Goal: Check status: Check status

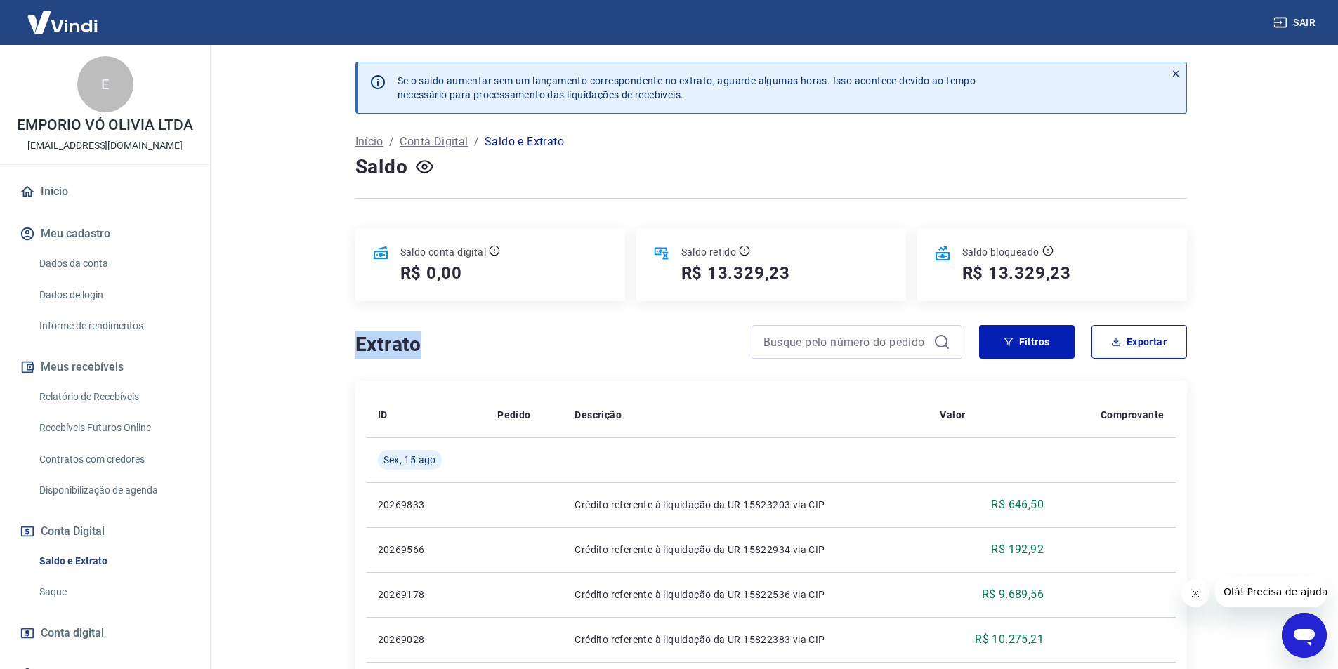
drag, startPoint x: 417, startPoint y: 350, endPoint x: 359, endPoint y: 333, distance: 60.9
click at [359, 333] on h4 "Extrato" at bounding box center [544, 345] width 379 height 28
click at [362, 344] on h4 "Extrato" at bounding box center [544, 345] width 379 height 28
drag, startPoint x: 424, startPoint y: 347, endPoint x: 356, endPoint y: 336, distance: 69.0
click at [356, 336] on h4 "Extrato" at bounding box center [544, 345] width 379 height 28
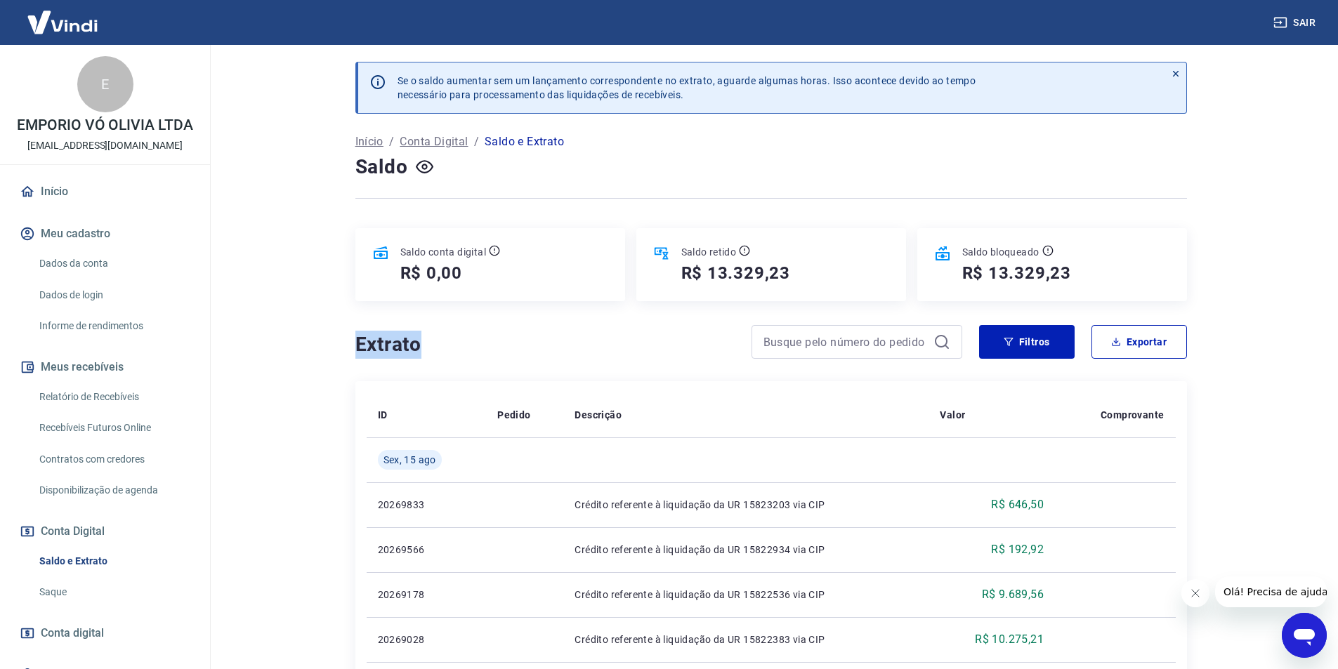
click at [531, 343] on h4 "Extrato" at bounding box center [544, 345] width 379 height 28
drag, startPoint x: 420, startPoint y: 352, endPoint x: 360, endPoint y: 349, distance: 60.5
click at [360, 349] on h4 "Extrato" at bounding box center [544, 345] width 379 height 28
drag, startPoint x: 416, startPoint y: 346, endPoint x: 360, endPoint y: 344, distance: 56.2
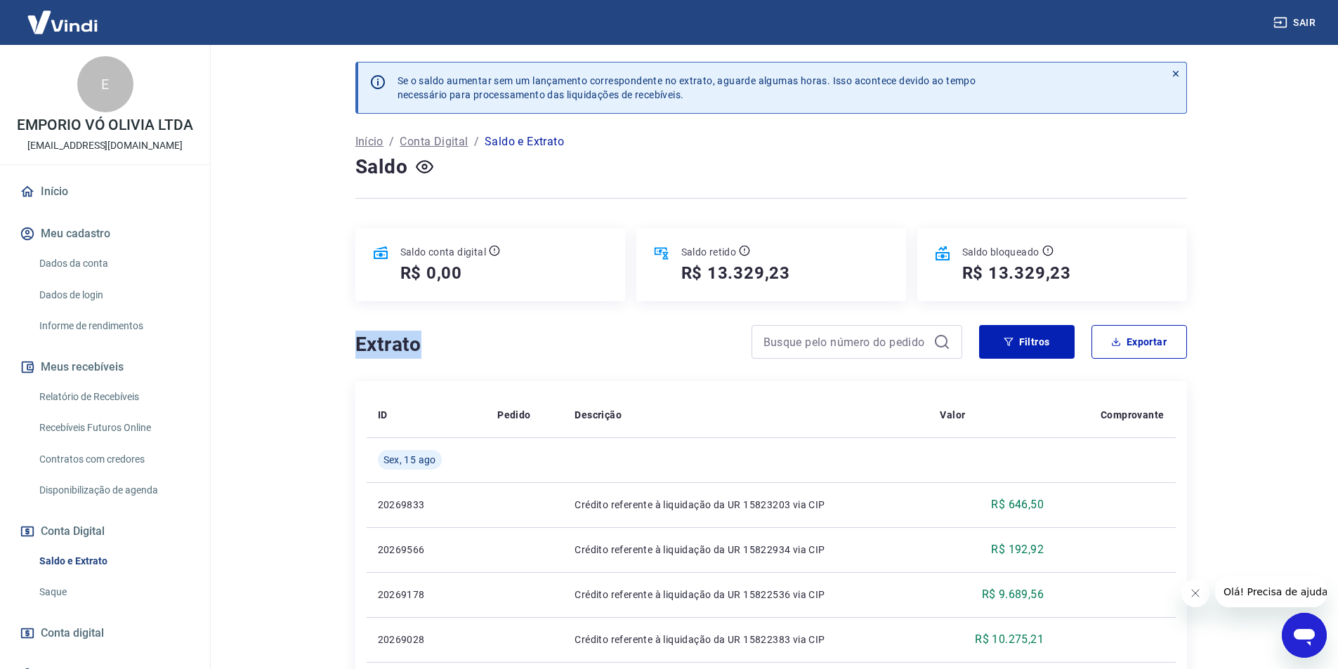
click at [360, 344] on h4 "Extrato" at bounding box center [544, 345] width 379 height 28
click at [369, 346] on h4 "Extrato" at bounding box center [544, 345] width 379 height 28
drag, startPoint x: 393, startPoint y: 349, endPoint x: 354, endPoint y: 348, distance: 38.7
click at [355, 348] on h4 "Extrato" at bounding box center [544, 345] width 379 height 28
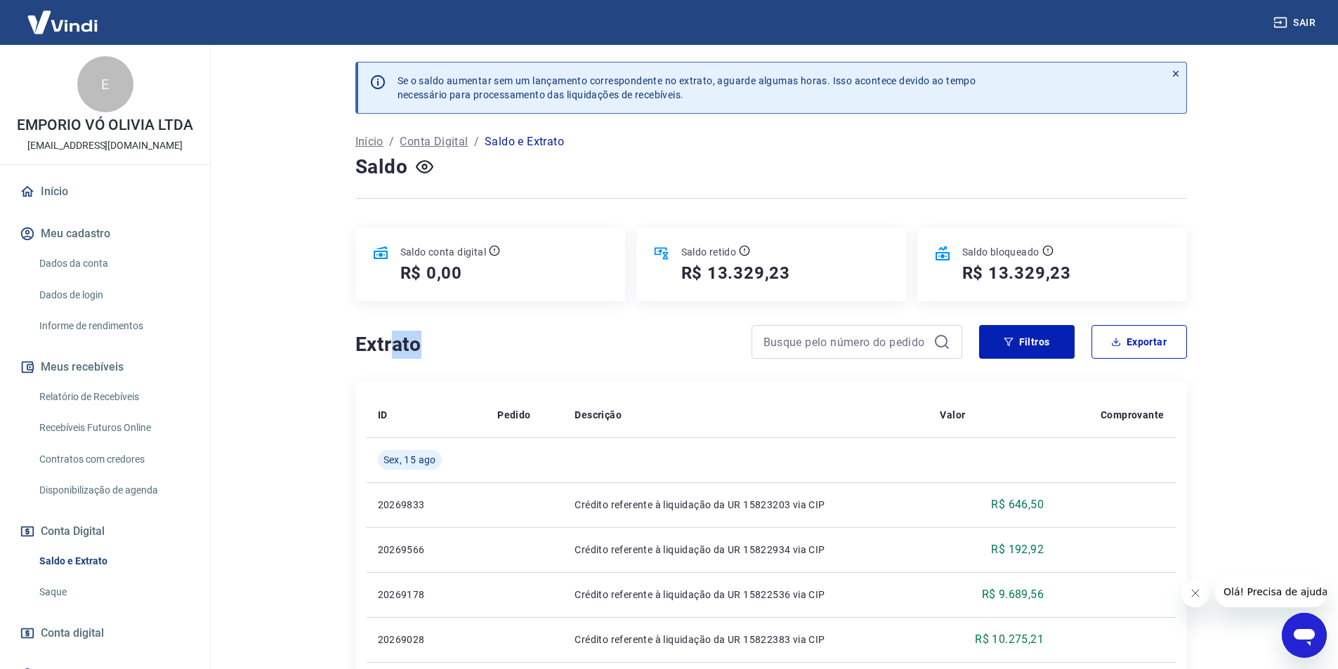
drag, startPoint x: 412, startPoint y: 348, endPoint x: 390, endPoint y: 348, distance: 22.5
click at [390, 348] on h4 "Extrato" at bounding box center [544, 345] width 379 height 28
click at [432, 344] on h4 "Extrato" at bounding box center [544, 345] width 379 height 28
drag, startPoint x: 419, startPoint y: 345, endPoint x: 355, endPoint y: 346, distance: 64.6
click at [355, 346] on h4 "Extrato" at bounding box center [544, 345] width 379 height 28
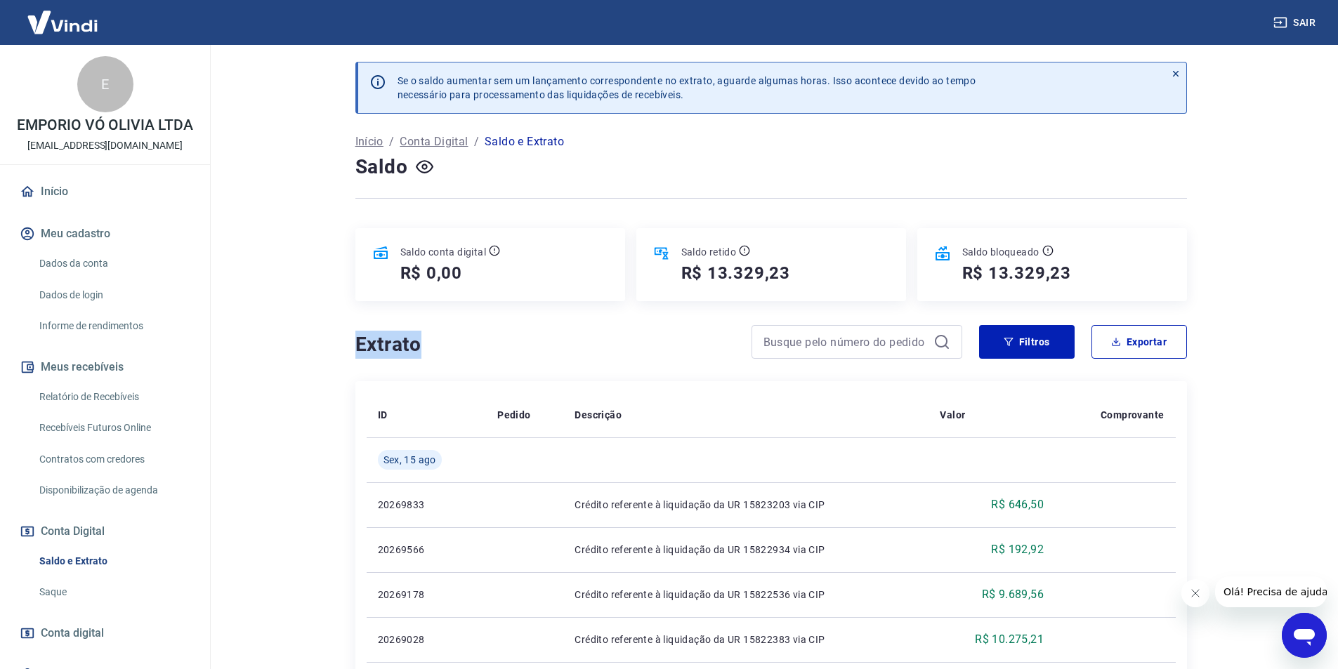
click at [355, 346] on h4 "Extrato" at bounding box center [544, 345] width 379 height 28
drag, startPoint x: 421, startPoint y: 346, endPoint x: 367, endPoint y: 349, distance: 53.4
click at [367, 348] on h4 "Extrato" at bounding box center [544, 345] width 379 height 28
click at [367, 349] on h4 "Extrato" at bounding box center [544, 345] width 379 height 28
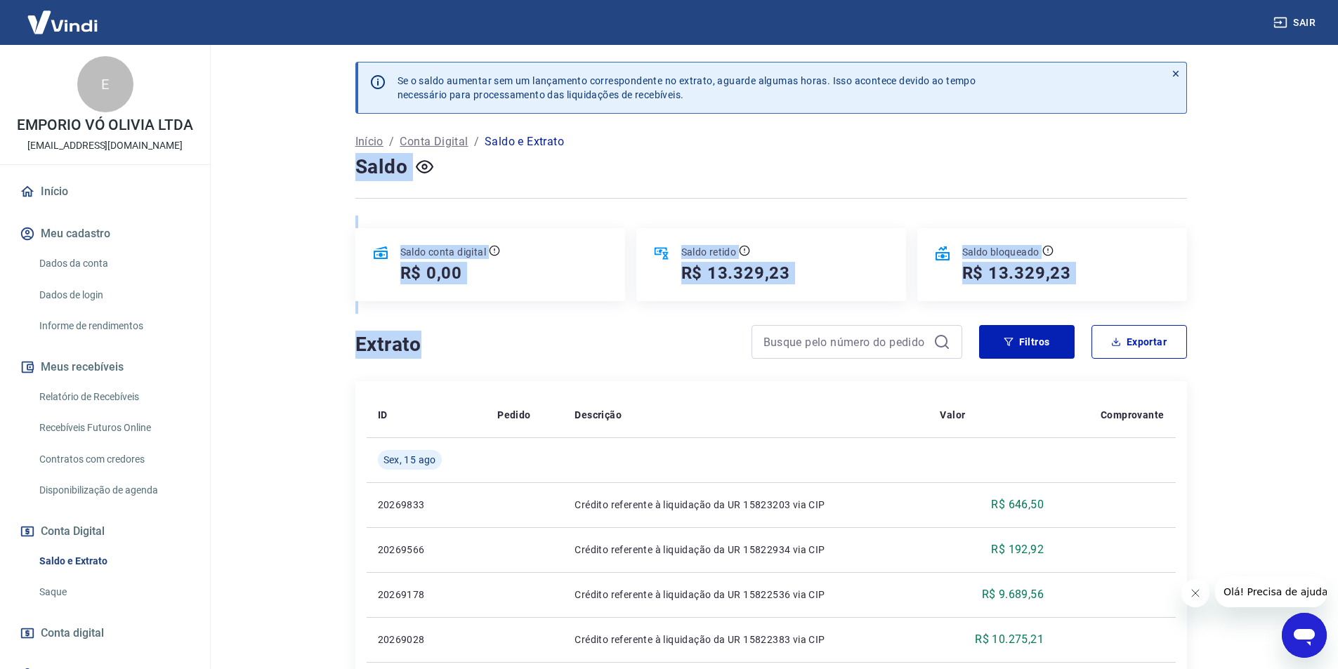
drag, startPoint x: 423, startPoint y: 346, endPoint x: 357, endPoint y: 173, distance: 185.6
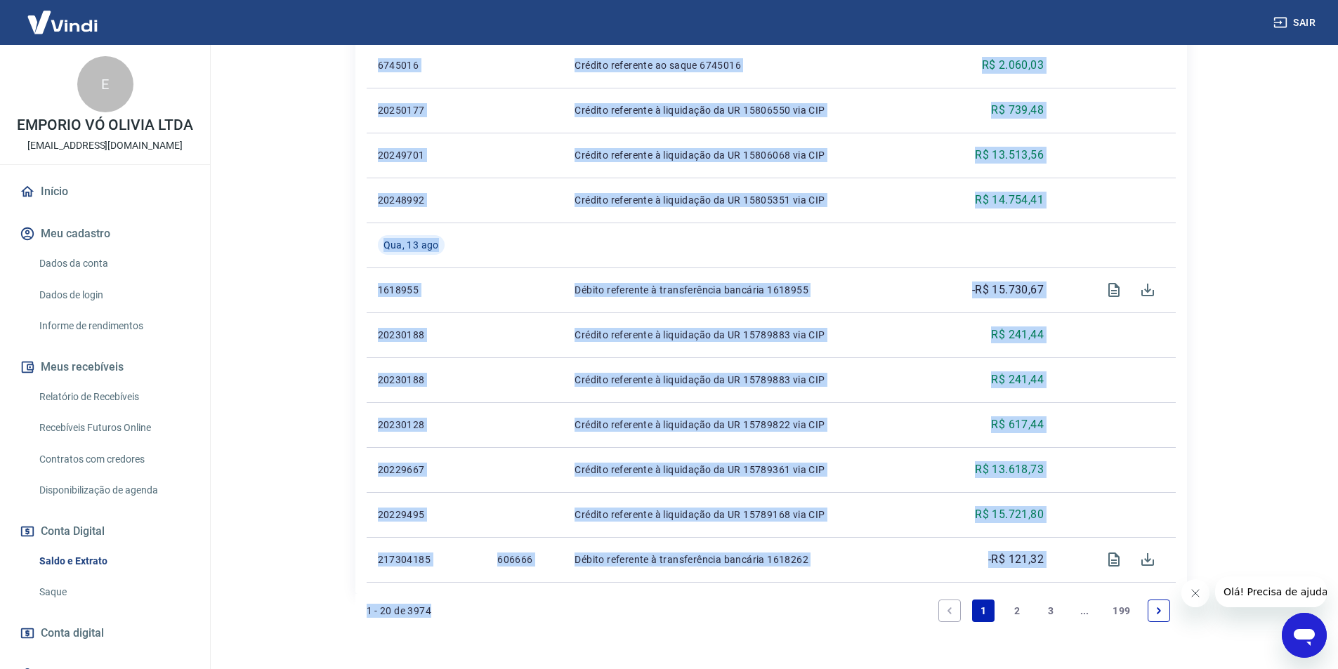
scroll to position [936, 0]
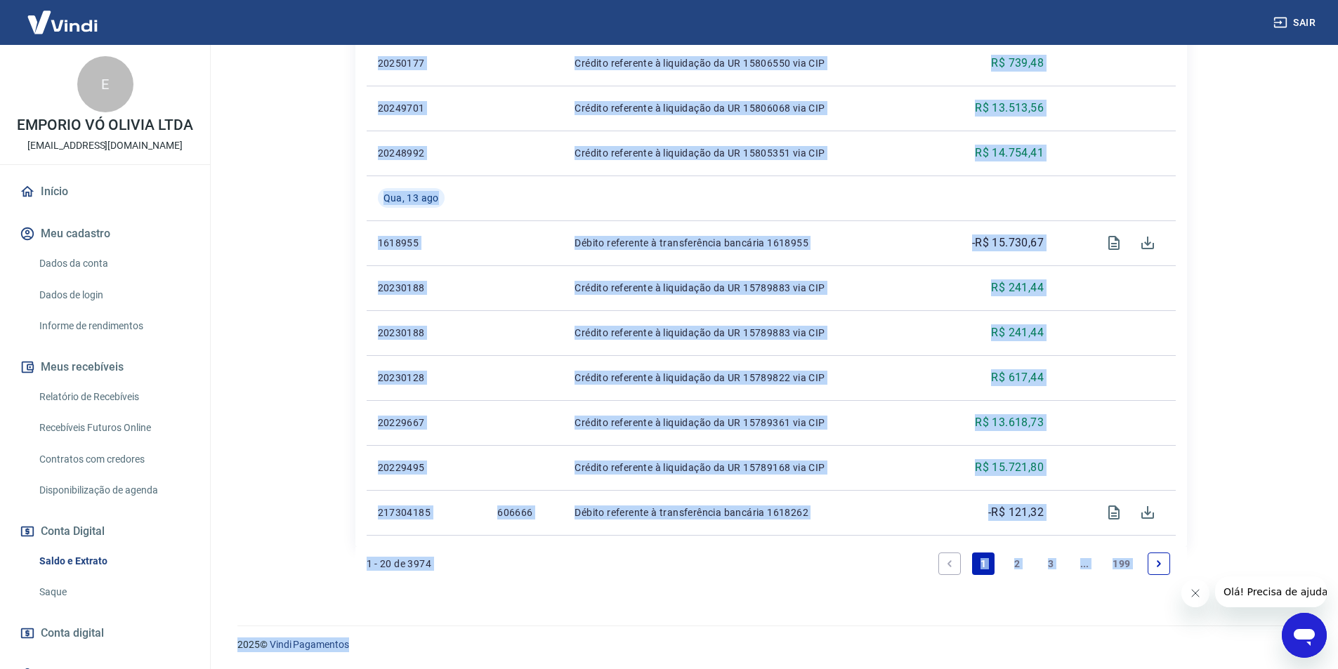
drag, startPoint x: 432, startPoint y: 351, endPoint x: 578, endPoint y: 640, distance: 324.1
click at [569, 636] on div "2025 © Vindi Pagamentos" at bounding box center [771, 639] width 1101 height 60
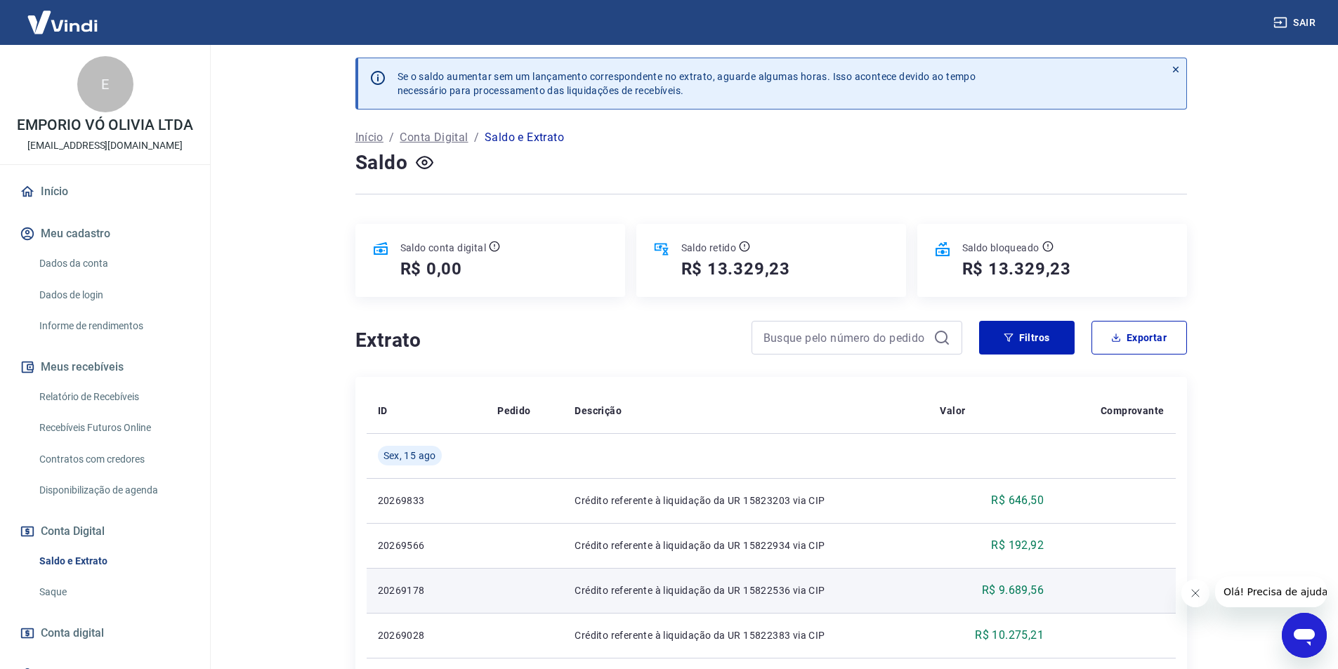
scroll to position [0, 0]
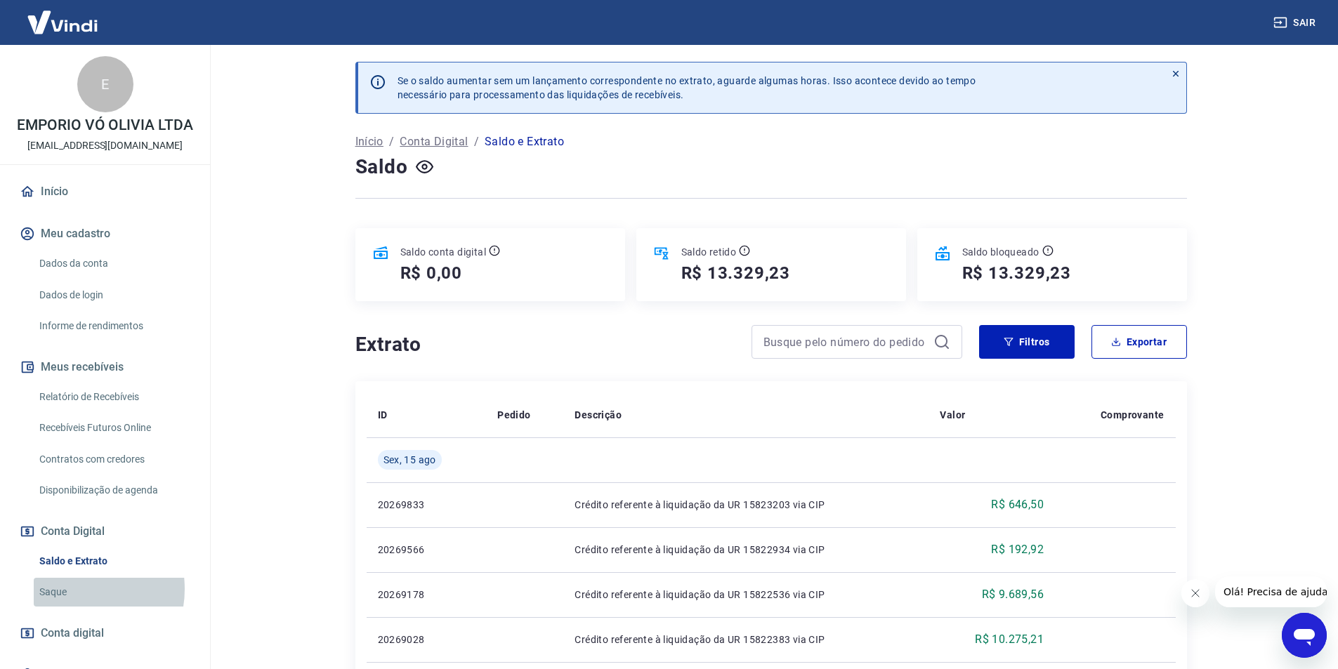
click at [72, 589] on link "Saque" at bounding box center [113, 592] width 159 height 29
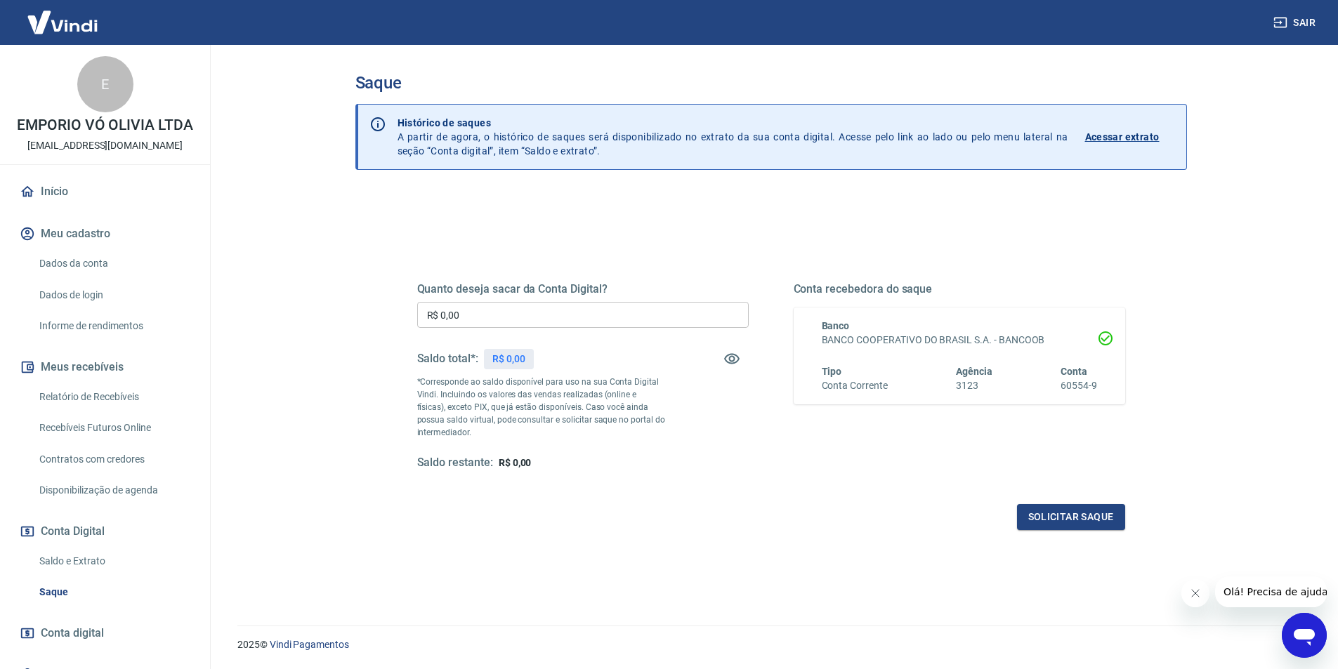
click at [55, 589] on link "Saque" at bounding box center [113, 592] width 159 height 29
click at [60, 591] on link "Saque" at bounding box center [113, 592] width 159 height 29
click at [70, 561] on link "Saldo e Extrato" at bounding box center [113, 561] width 159 height 29
